Goal: Complete application form

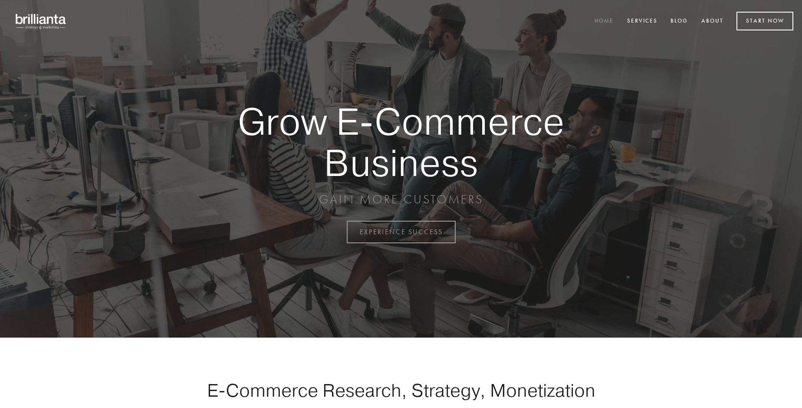
scroll to position [2275, 0]
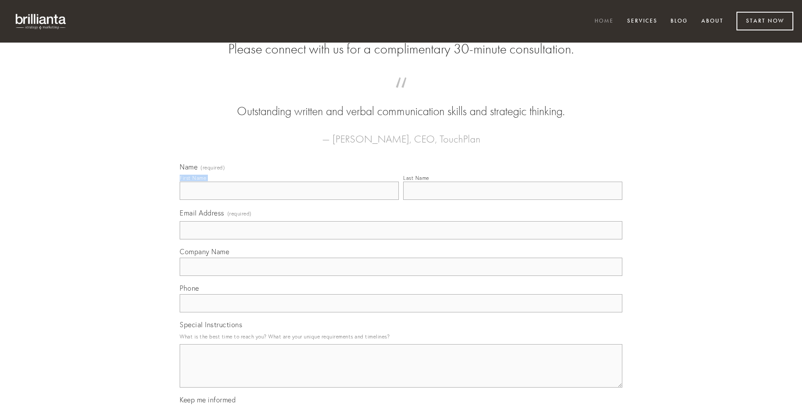
type input "[PERSON_NAME]"
click at [513, 200] on input "Last Name" at bounding box center [512, 190] width 219 height 18
type input "[PERSON_NAME]"
click at [401, 239] on input "Email Address (required)" at bounding box center [401, 230] width 443 height 18
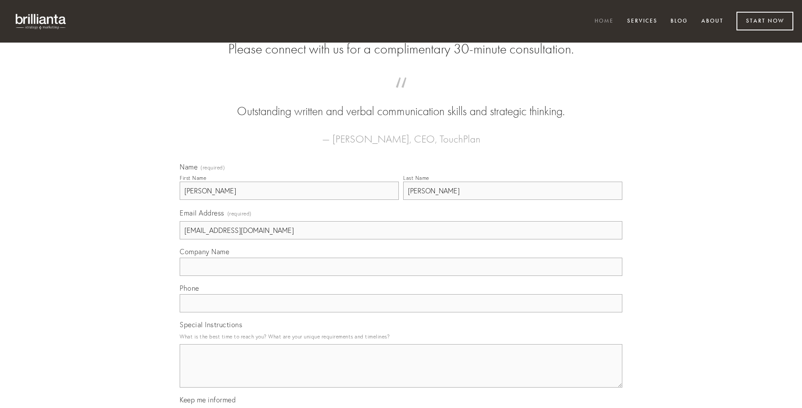
type input "[EMAIL_ADDRESS][DOMAIN_NAME]"
click at [401, 276] on input "Company Name" at bounding box center [401, 266] width 443 height 18
type input "ascit"
click at [401, 312] on input "text" at bounding box center [401, 303] width 443 height 18
click at [401, 373] on textarea "Special Instructions" at bounding box center [401, 365] width 443 height 43
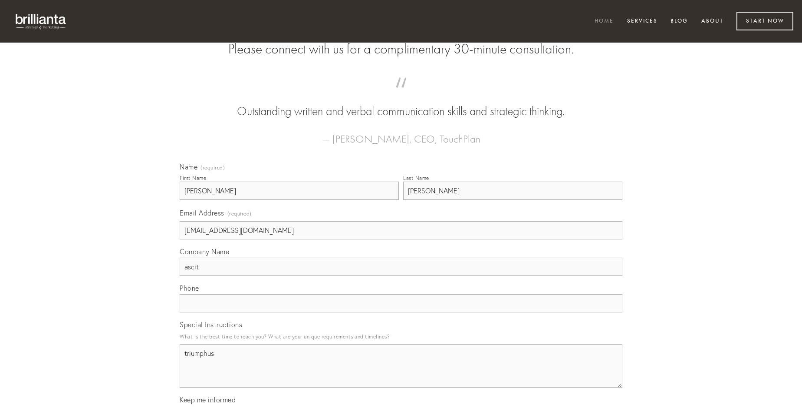
type textarea "triumphus"
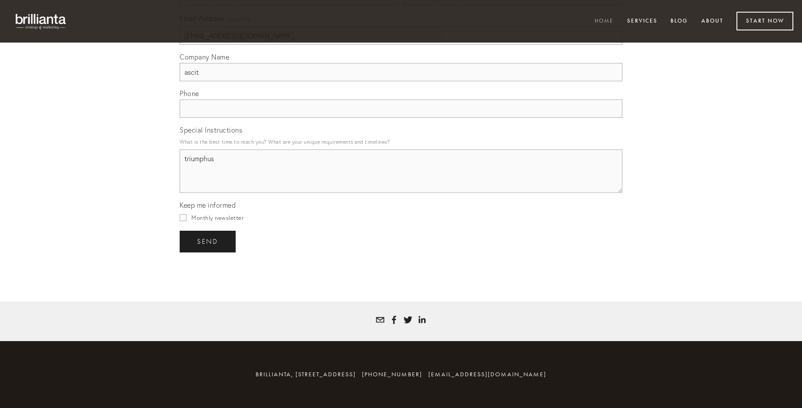
click at [208, 241] on span "send" at bounding box center [207, 241] width 21 height 8
